Goal: Task Accomplishment & Management: Manage account settings

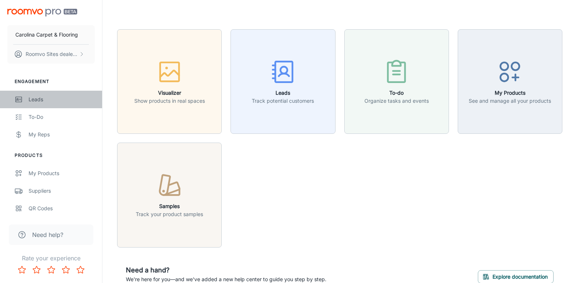
click at [39, 99] on div "Leads" at bounding box center [62, 99] width 66 height 8
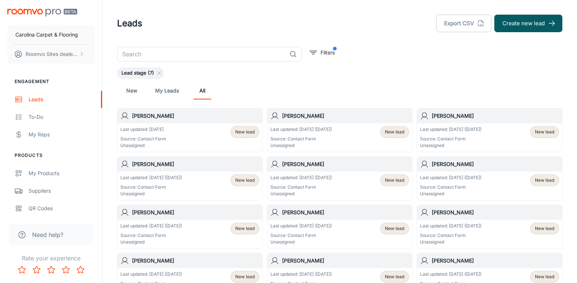
click at [166, 133] on div "Last updated: Today Source: Contact Form Unassigned New lead" at bounding box center [189, 137] width 139 height 23
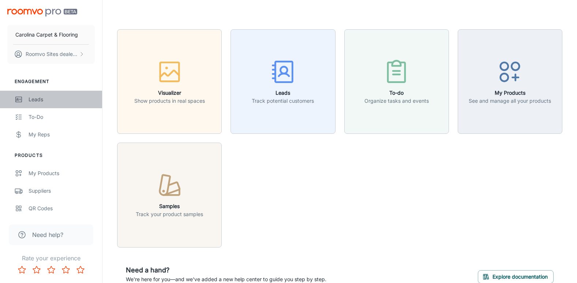
click at [43, 102] on div "Leads" at bounding box center [62, 99] width 66 height 8
